Goal: Transaction & Acquisition: Purchase product/service

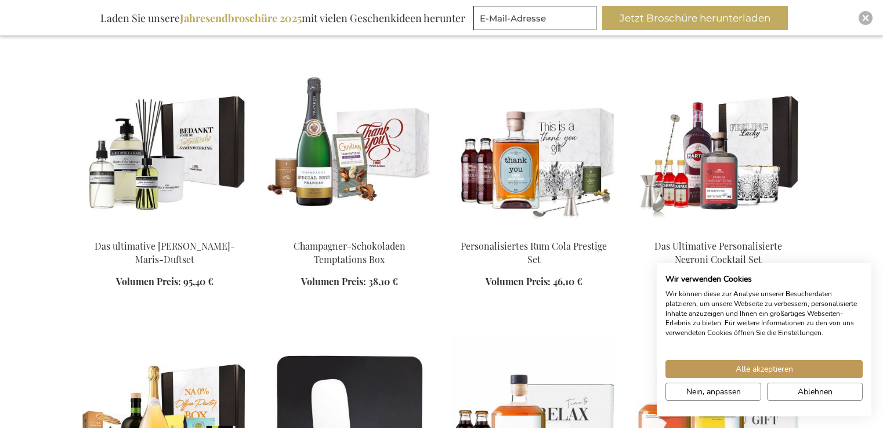
scroll to position [1139, 0]
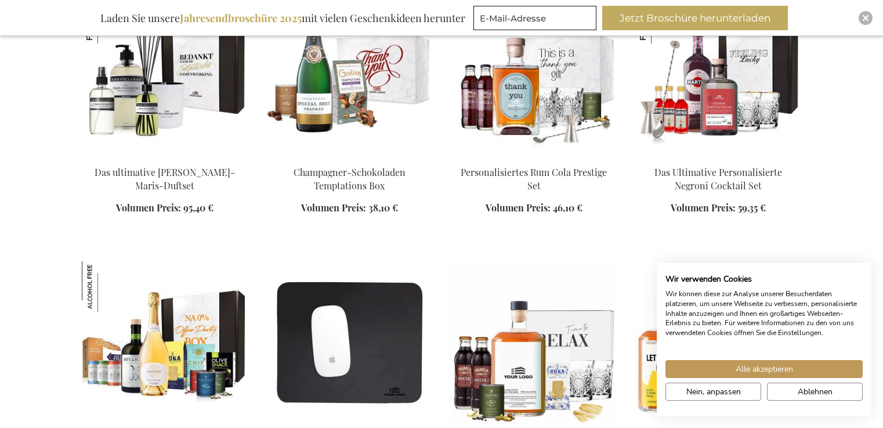
click at [295, 411] on html "The store will not work correctly when cookies are disabled. Mein Warenkorb Mei…" at bounding box center [441, 346] width 883 height 2970
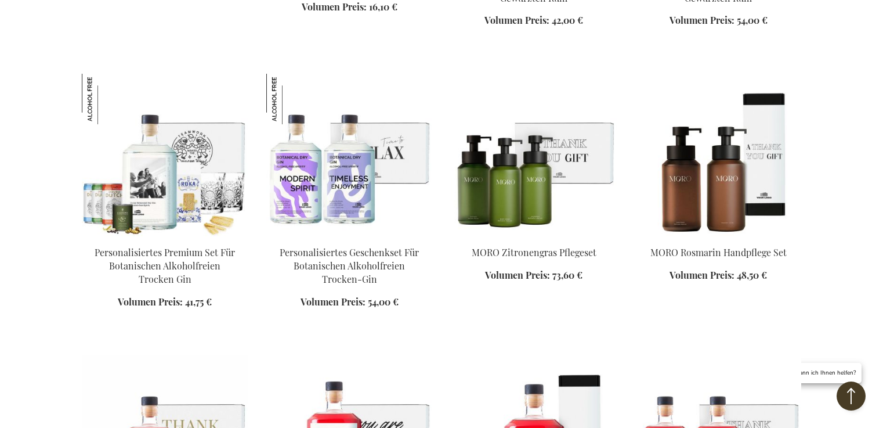
scroll to position [1639, 0]
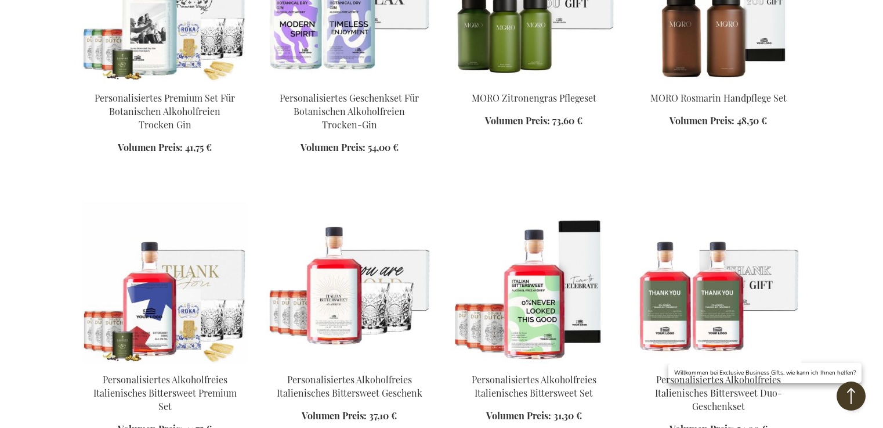
scroll to position [1803, 0]
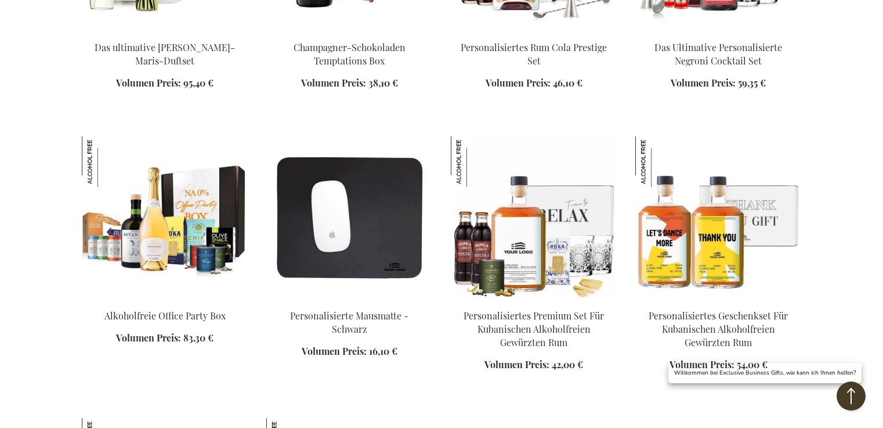
scroll to position [1158, 0]
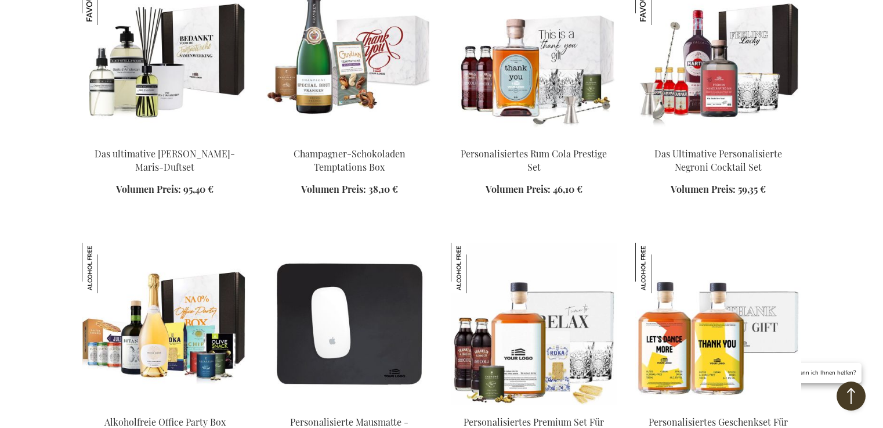
click at [432, 122] on link at bounding box center [349, 57] width 166 height 166
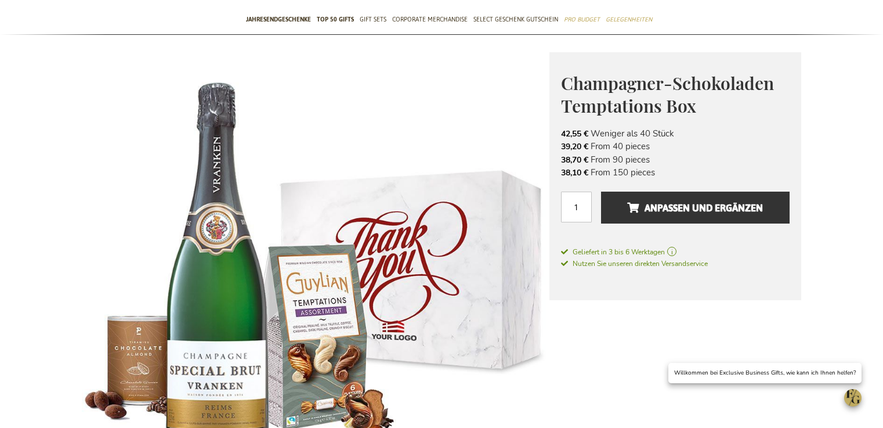
scroll to position [139, 0]
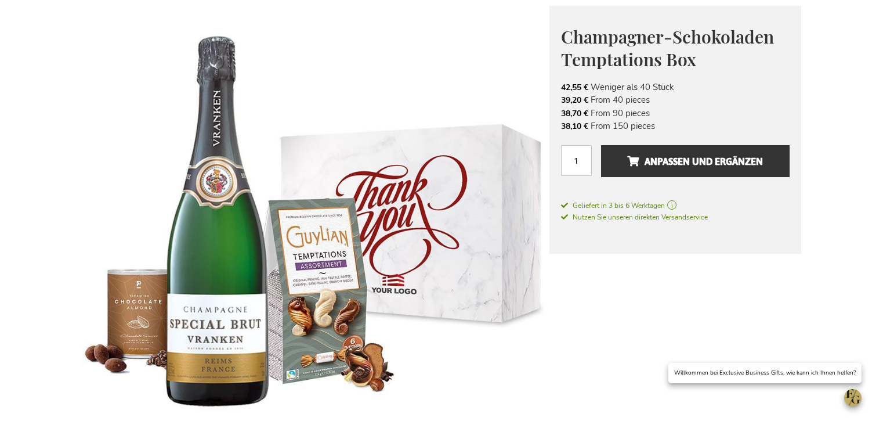
click at [561, 212] on span "Nutzen Sie unseren direkten Versandservice" at bounding box center [634, 216] width 147 height 9
